Goal: Task Accomplishment & Management: Complete application form

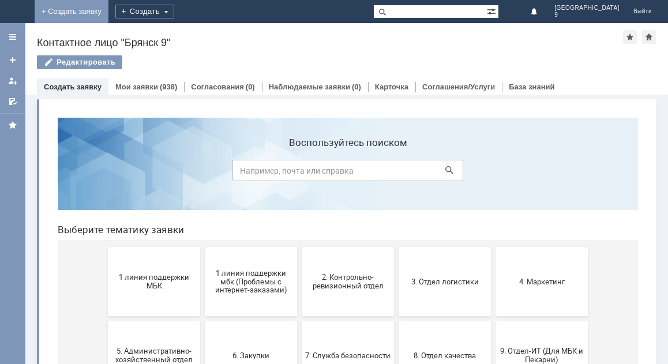
click at [108, 15] on link "+ Создать заявку" at bounding box center [72, 11] width 74 height 23
click at [354, 297] on button "2. Контрольно-ревизионный отдел" at bounding box center [348, 281] width 92 height 69
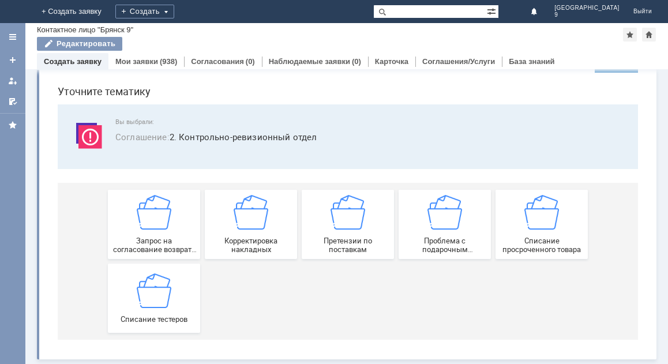
scroll to position [34, 0]
click at [136, 316] on span "Списание тестеров" at bounding box center [153, 318] width 85 height 9
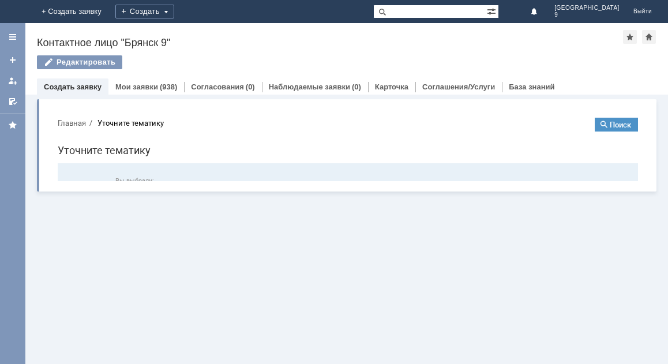
scroll to position [0, 0]
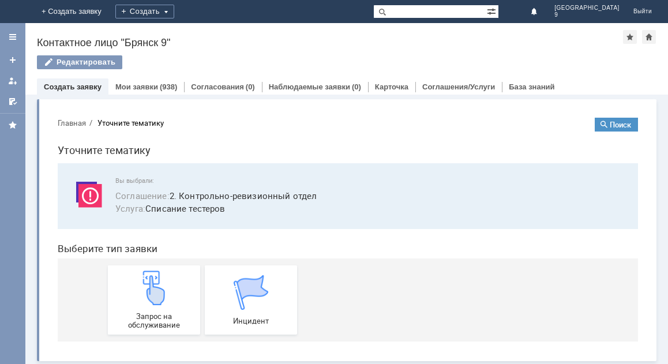
click at [136, 316] on span "Запрос на обслуживание" at bounding box center [153, 320] width 85 height 17
click at [123, 87] on link "Мои заявки" at bounding box center [136, 87] width 43 height 9
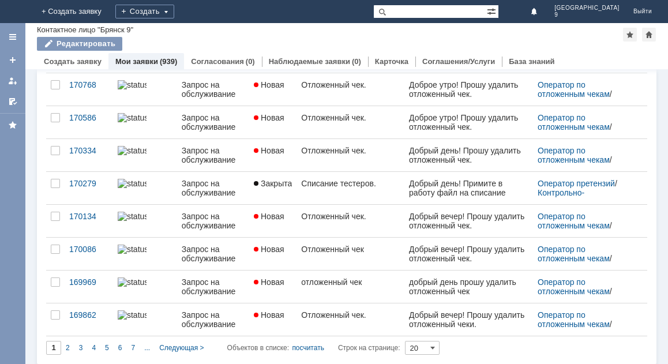
scroll to position [457, 0]
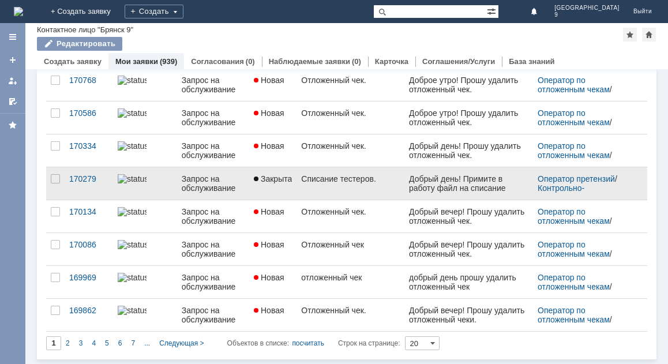
click at [297, 190] on link "Закрыта" at bounding box center [272, 183] width 47 height 32
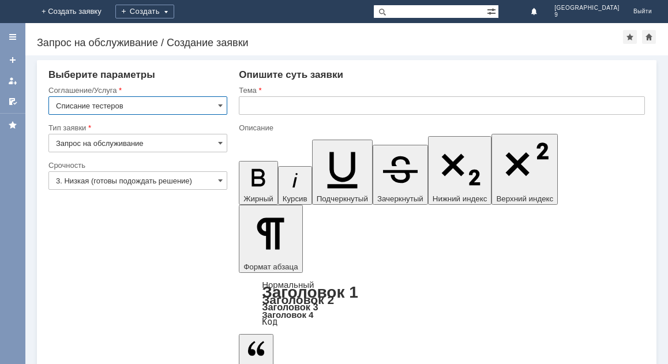
click at [266, 106] on input "text" at bounding box center [442, 105] width 406 height 18
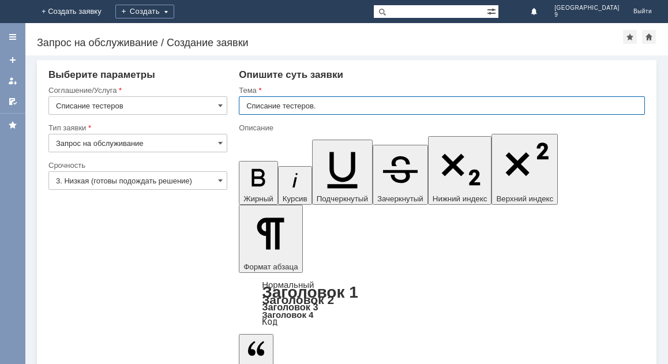
type input "Списание тестеров."
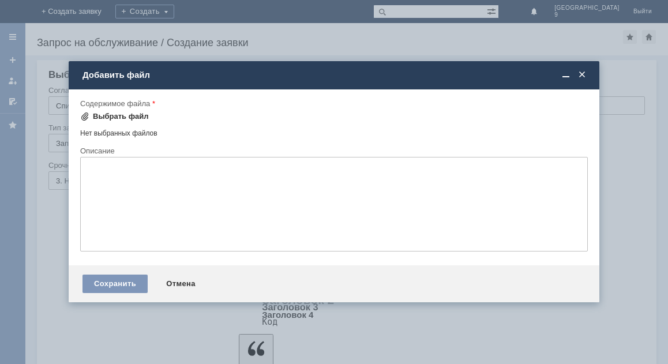
click at [115, 116] on div "Выбрать файл" at bounding box center [121, 116] width 56 height 9
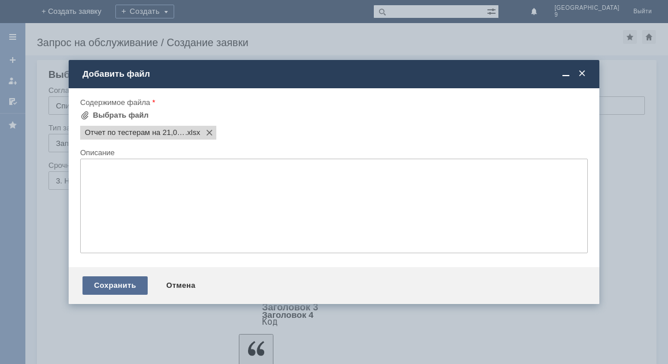
click at [100, 287] on div "Сохранить" at bounding box center [115, 285] width 65 height 18
